Goal: Information Seeking & Learning: Learn about a topic

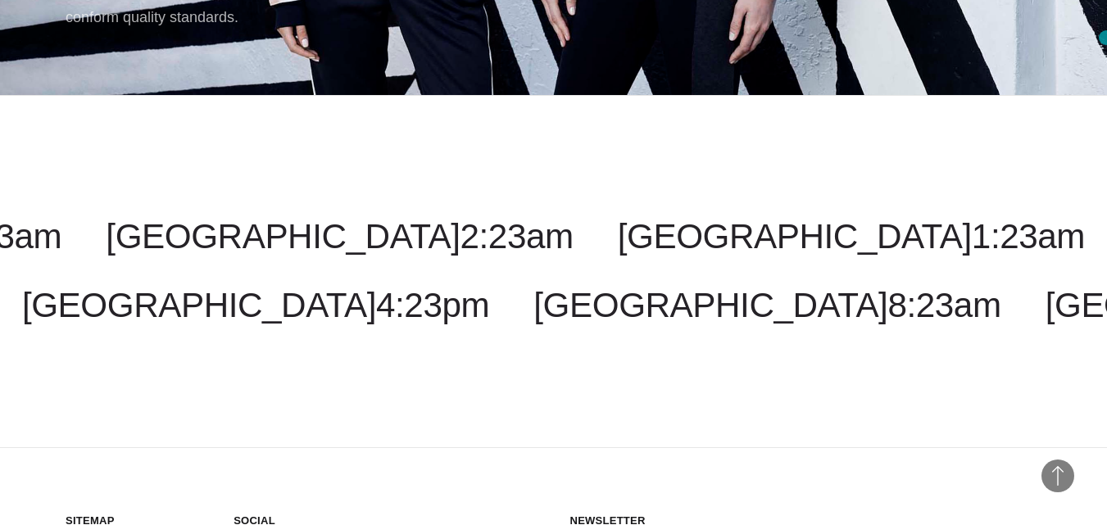
scroll to position [5551, 0]
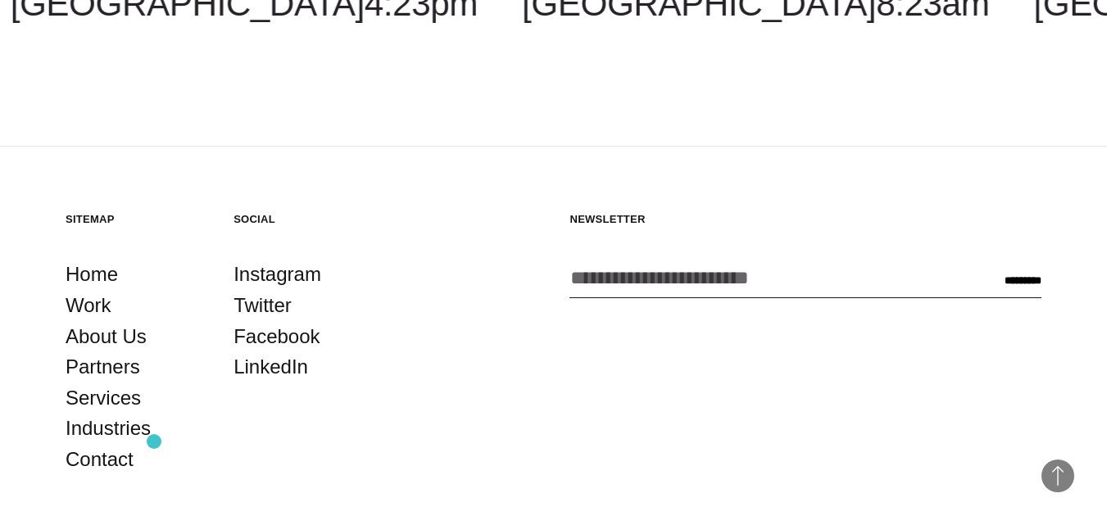
drag, startPoint x: 79, startPoint y: 449, endPoint x: 154, endPoint y: 442, distance: 74.9
copy div "BORN GROUP,"
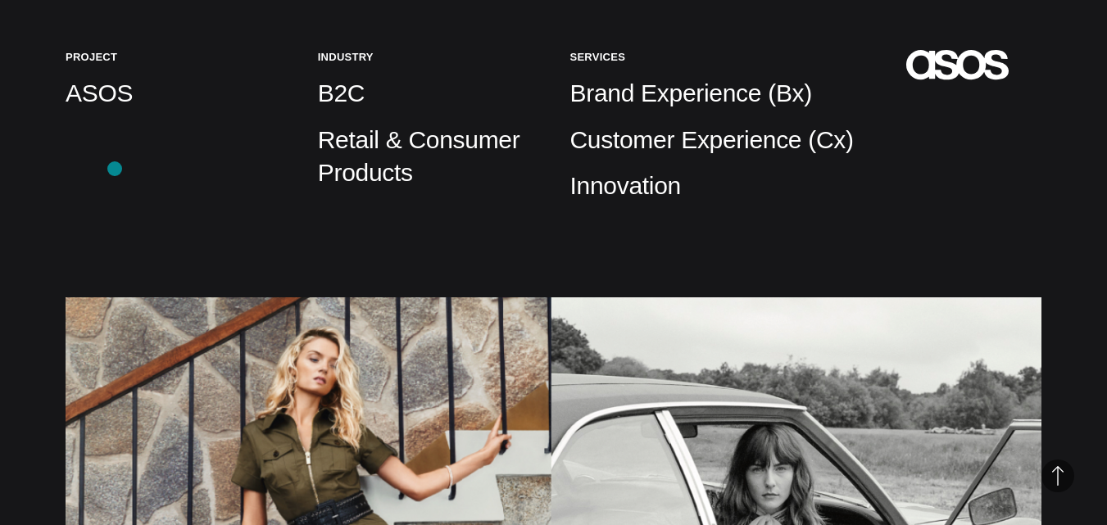
scroll to position [82, 0]
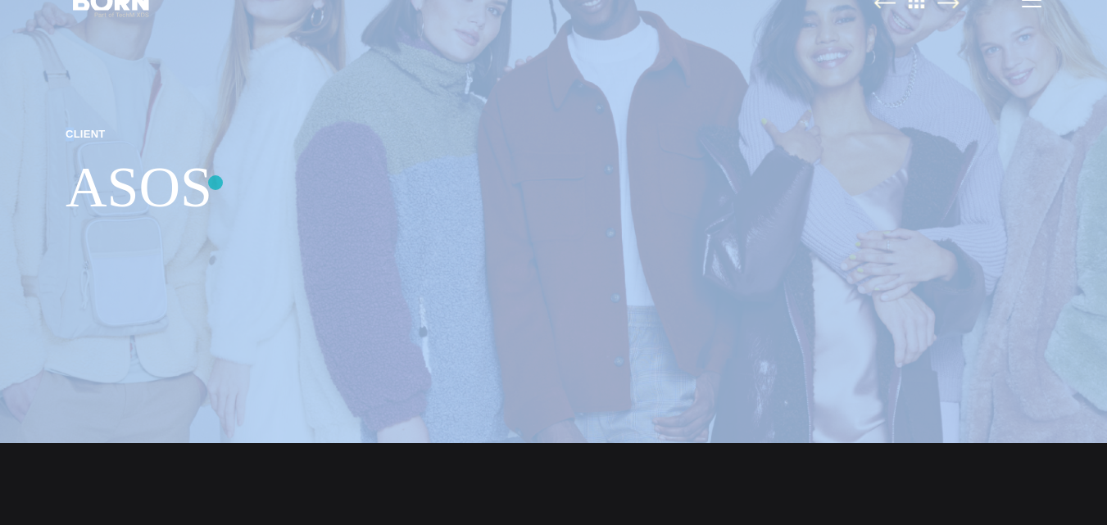
drag, startPoint x: 71, startPoint y: 134, endPoint x: 120, endPoint y: 147, distance: 50.3
click at [215, 183] on div "Client ASOS" at bounding box center [553, 180] width 1107 height 525
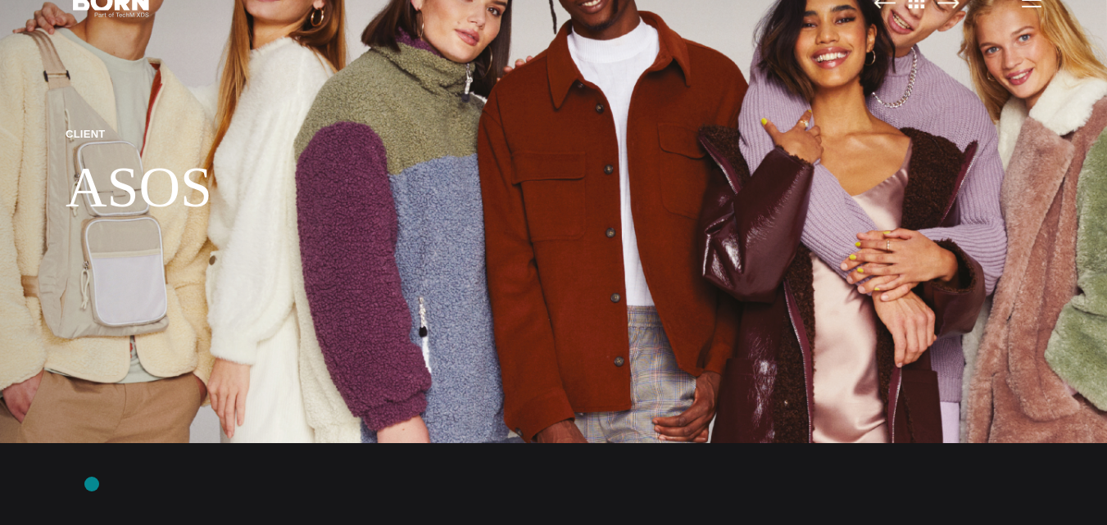
drag, startPoint x: 92, startPoint y: 484, endPoint x: 91, endPoint y: 455, distance: 28.7
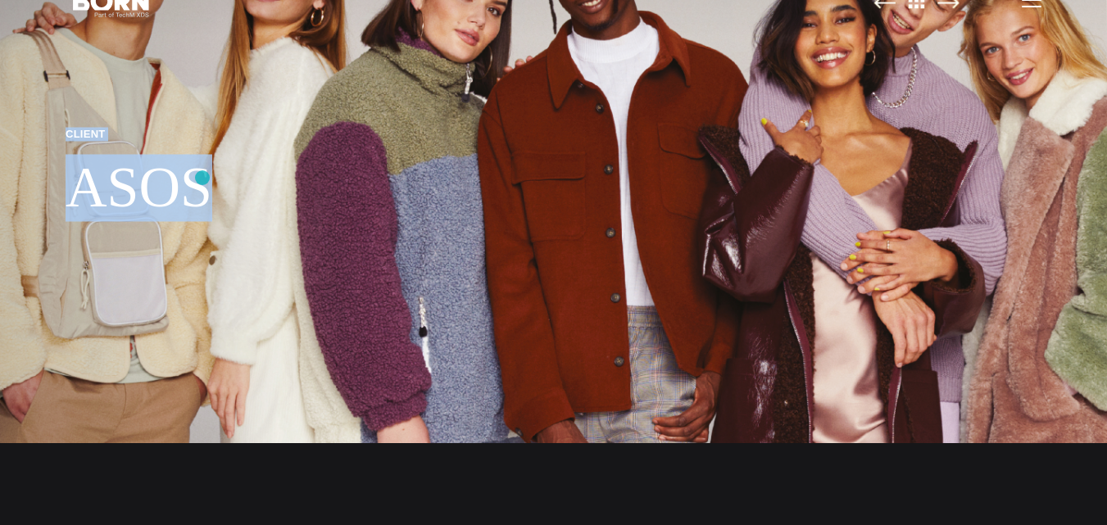
drag, startPoint x: 67, startPoint y: 134, endPoint x: 202, endPoint y: 178, distance: 142.2
click at [202, 178] on div "Client ASOS" at bounding box center [139, 180] width 147 height 107
copy div "Client ASOS"
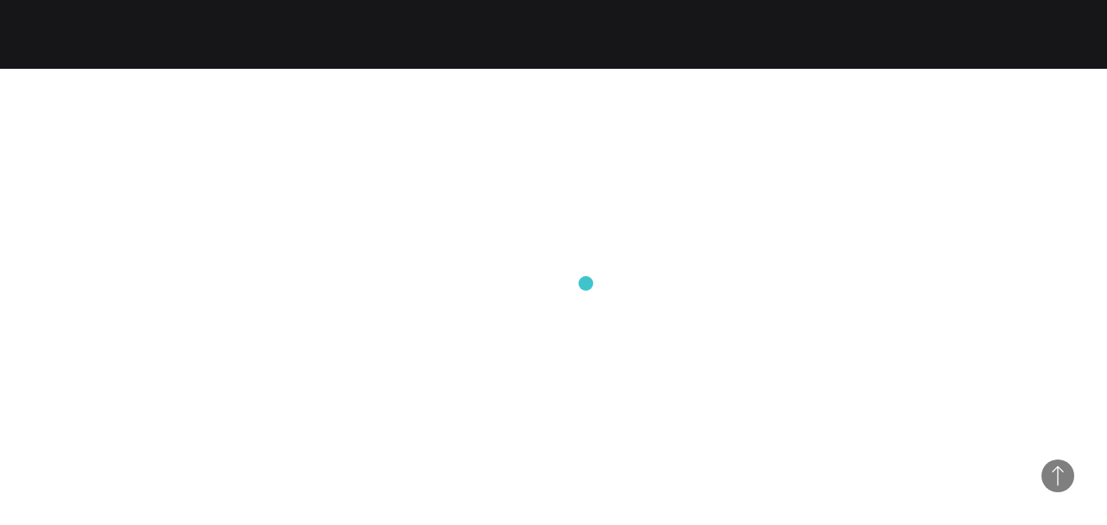
scroll to position [3277, 0]
